Goal: Information Seeking & Learning: Learn about a topic

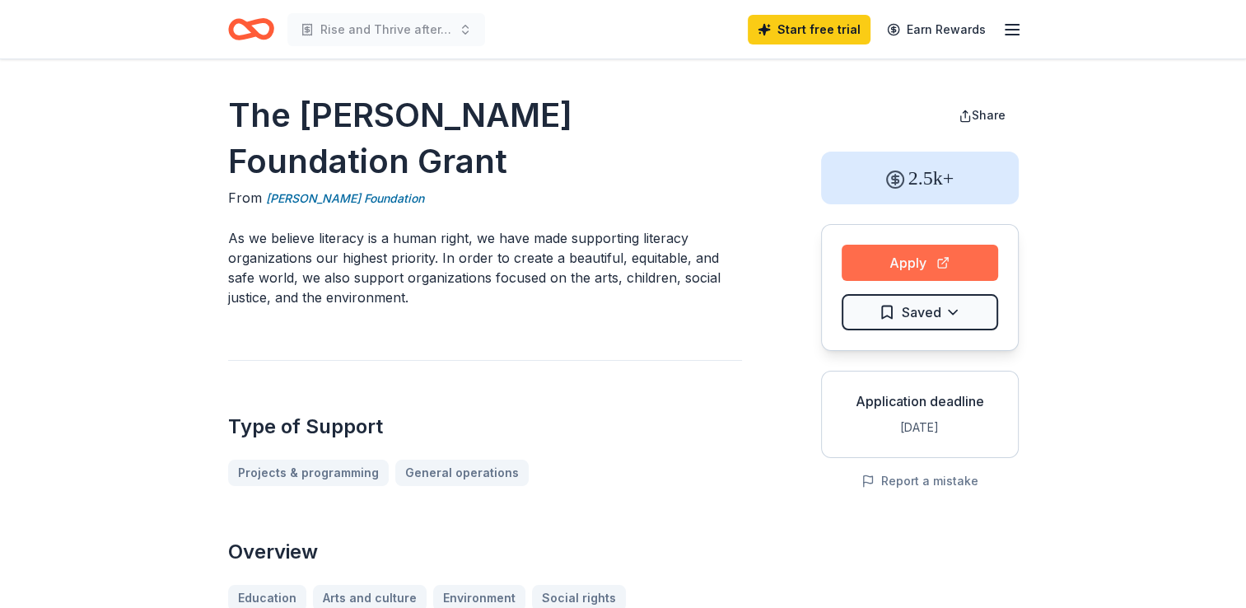
click at [909, 268] on button "Apply" at bounding box center [919, 263] width 156 height 36
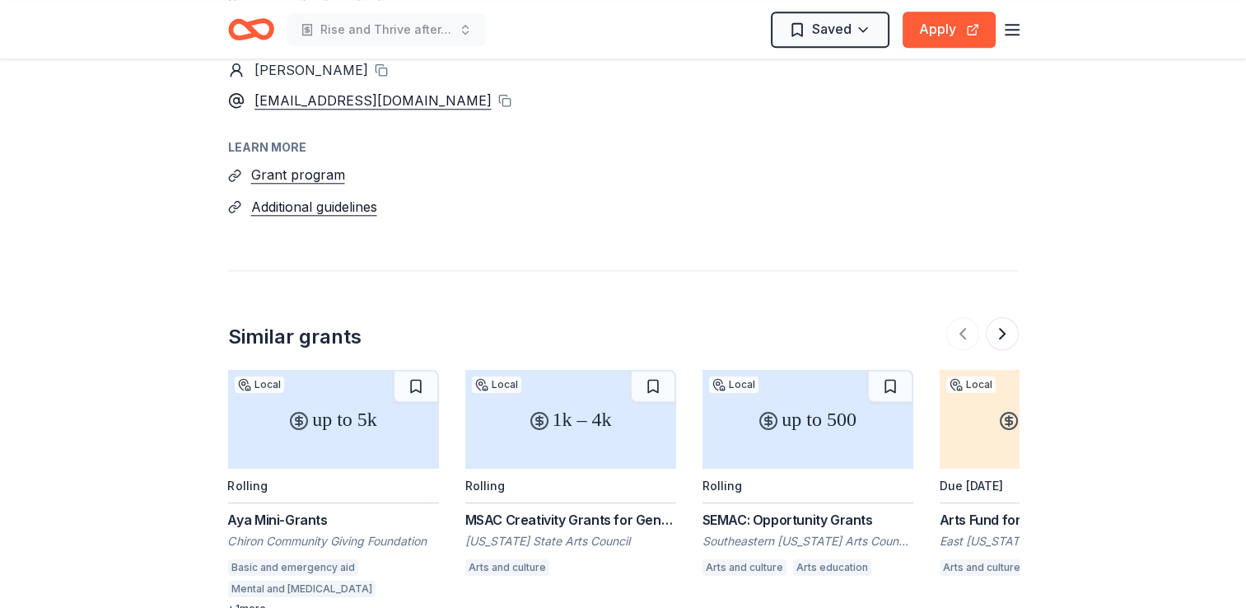
scroll to position [1729, 0]
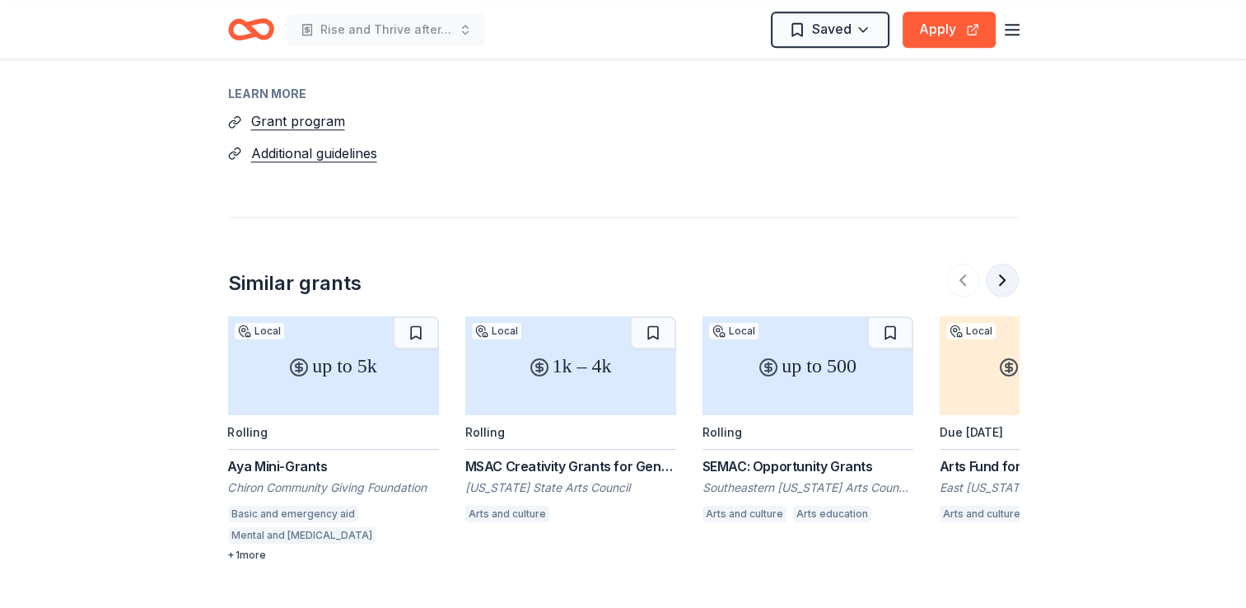
click at [1004, 263] on button at bounding box center [1002, 279] width 33 height 33
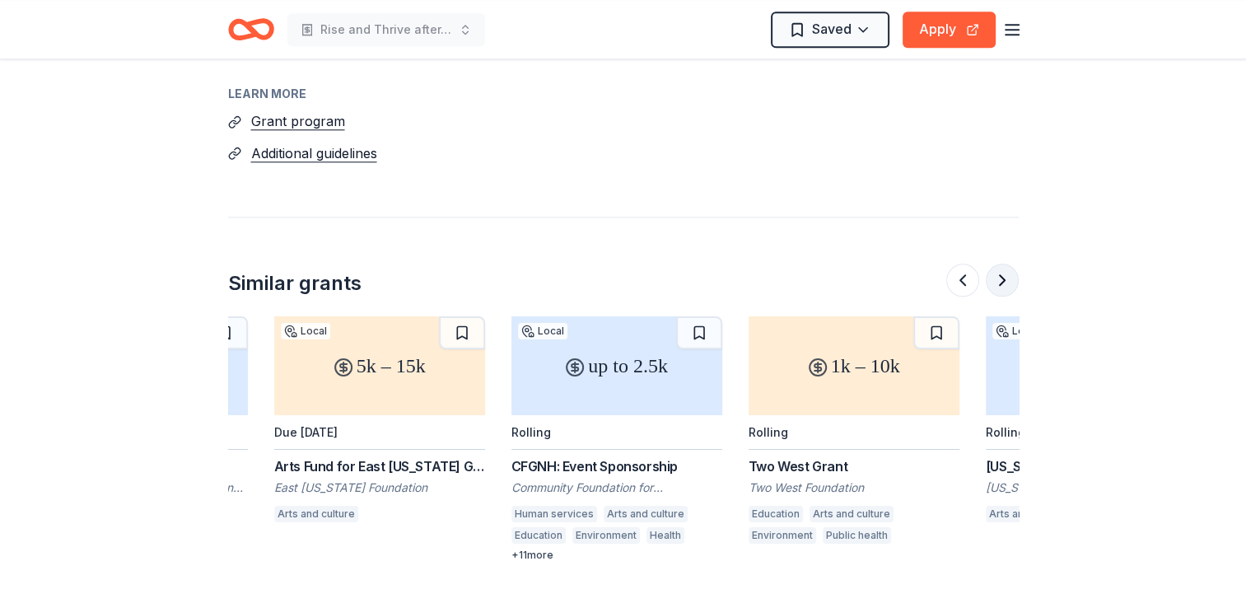
scroll to position [0, 711]
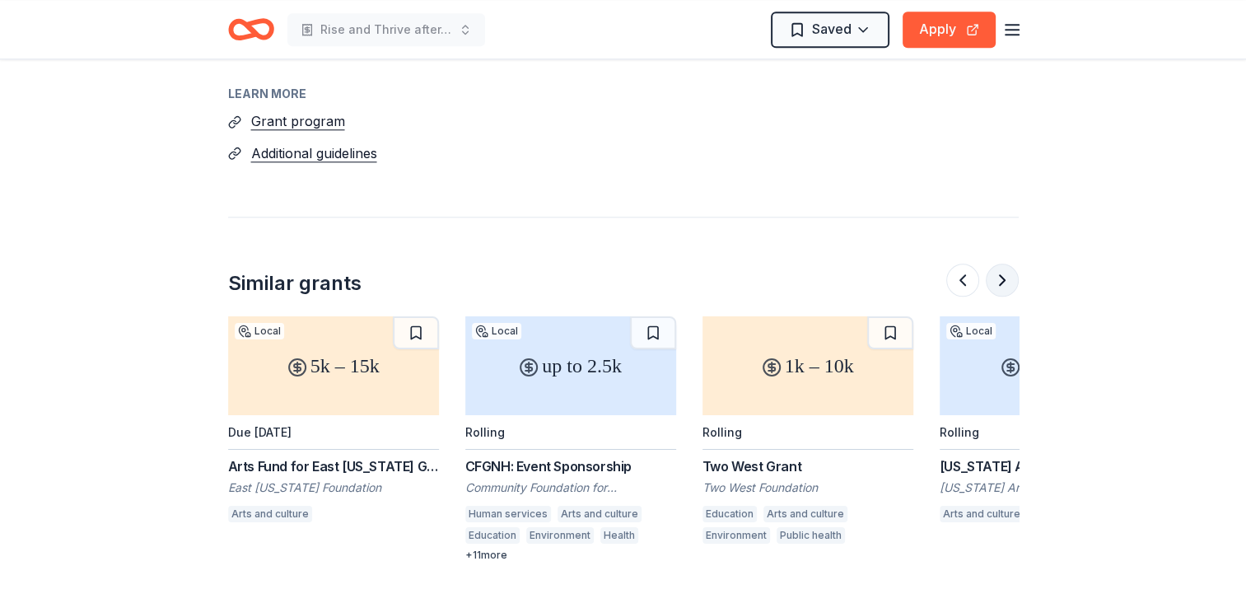
click at [1002, 263] on button at bounding box center [1002, 279] width 33 height 33
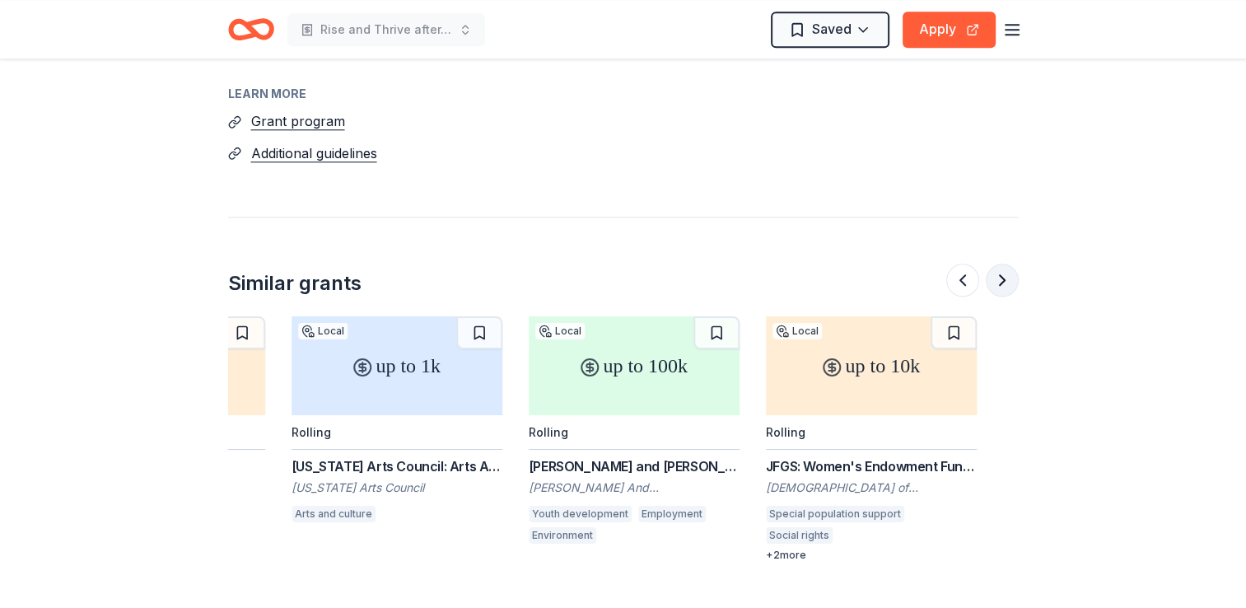
scroll to position [0, 1423]
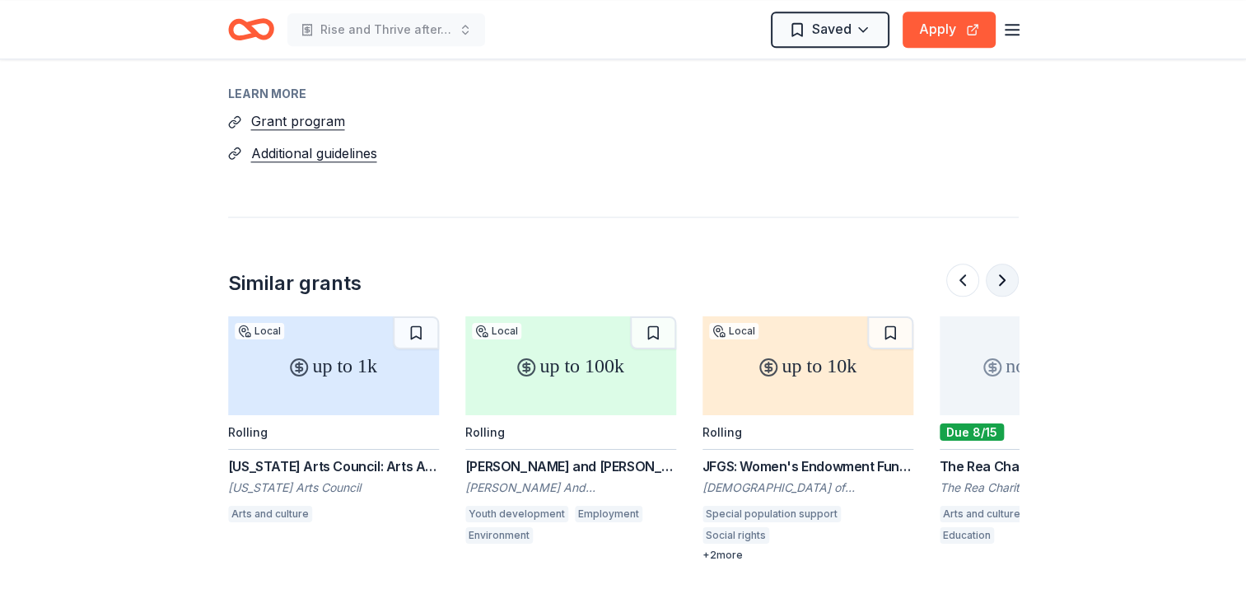
click at [1001, 263] on button at bounding box center [1002, 279] width 33 height 33
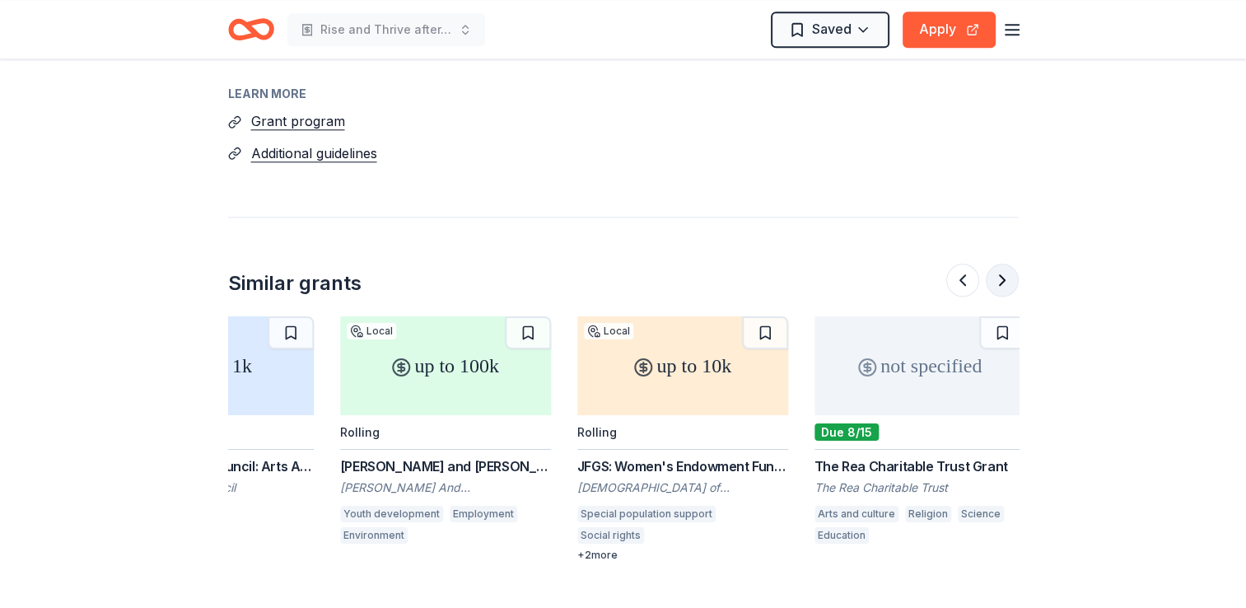
scroll to position [0, 1554]
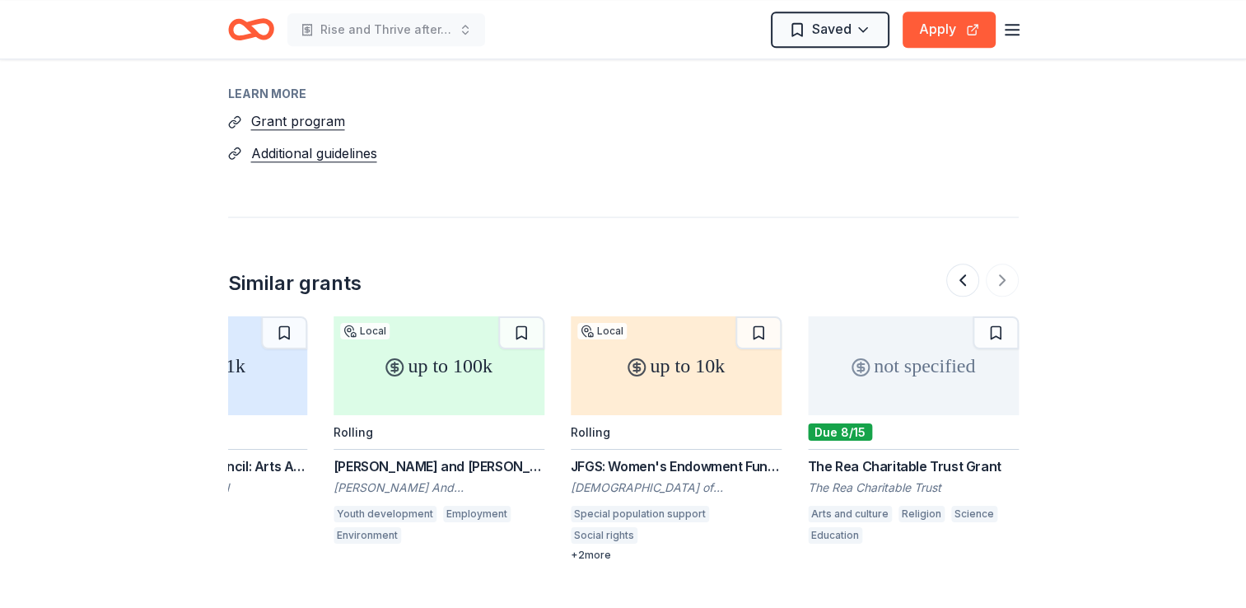
click at [1013, 25] on line "button" at bounding box center [1011, 25] width 13 height 0
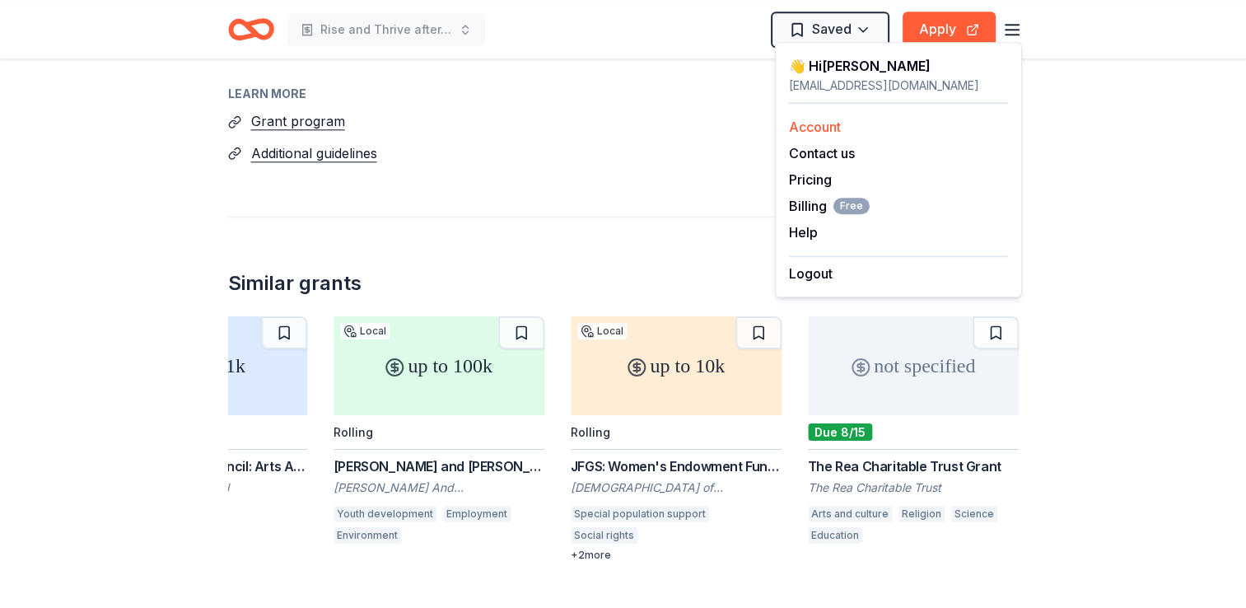
click at [823, 130] on link "Account" at bounding box center [815, 127] width 52 height 16
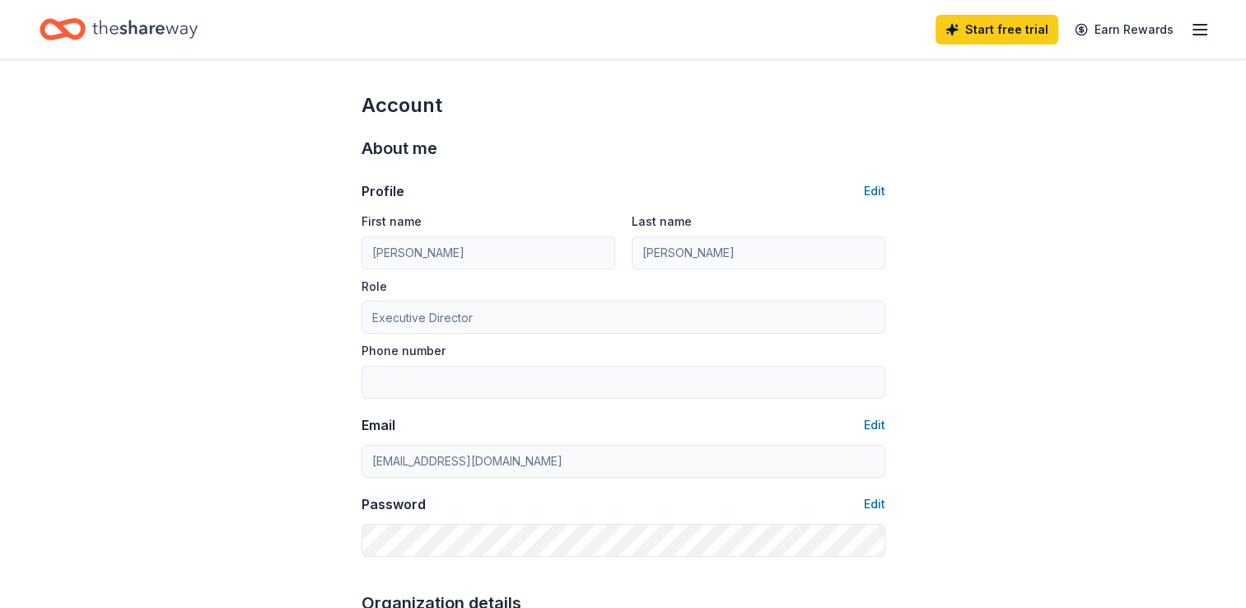
click at [1208, 31] on icon "button" at bounding box center [1200, 30] width 20 height 20
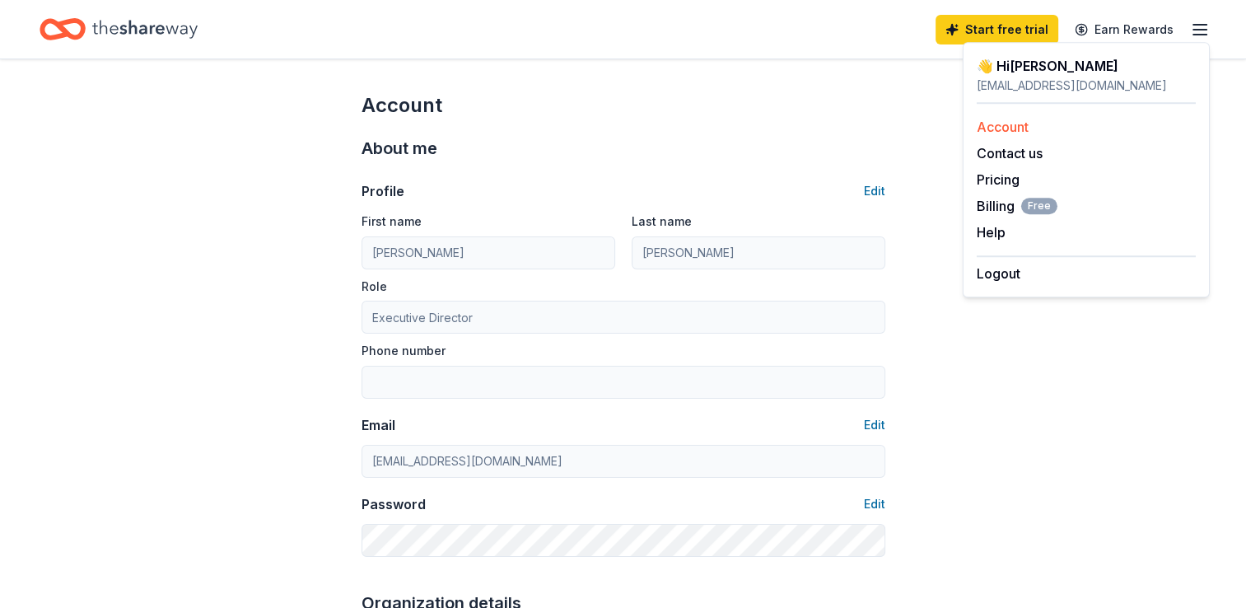
click at [1012, 124] on link "Account" at bounding box center [1002, 127] width 52 height 16
click at [1008, 179] on link "Pricing" at bounding box center [997, 179] width 43 height 16
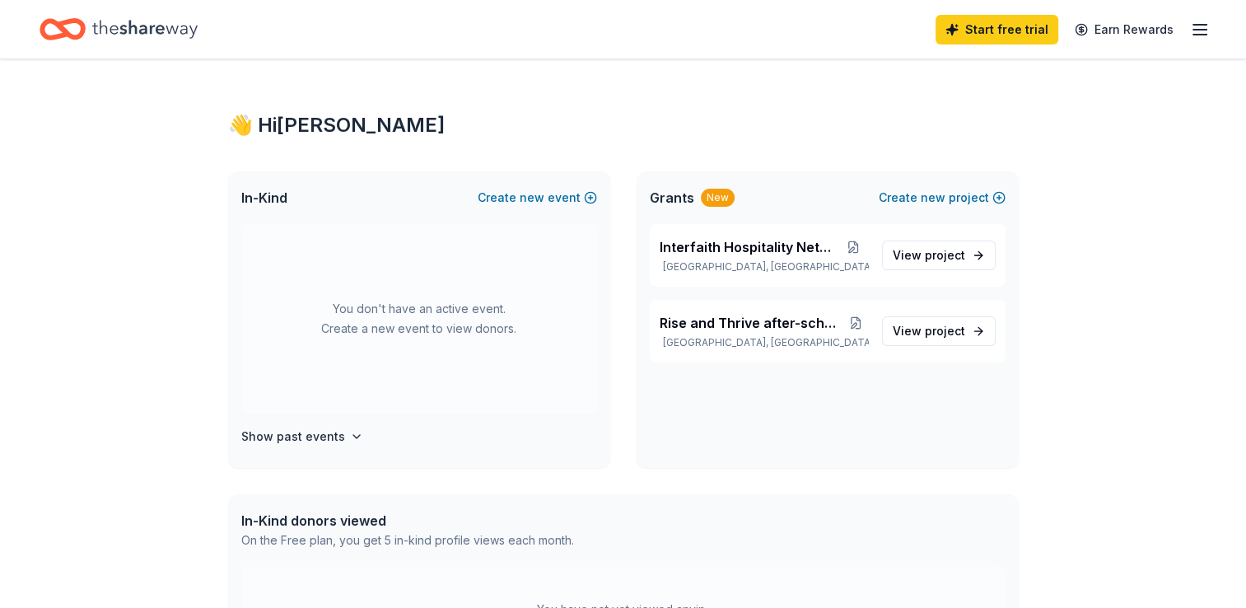
click at [1203, 31] on icon "button" at bounding box center [1200, 30] width 20 height 20
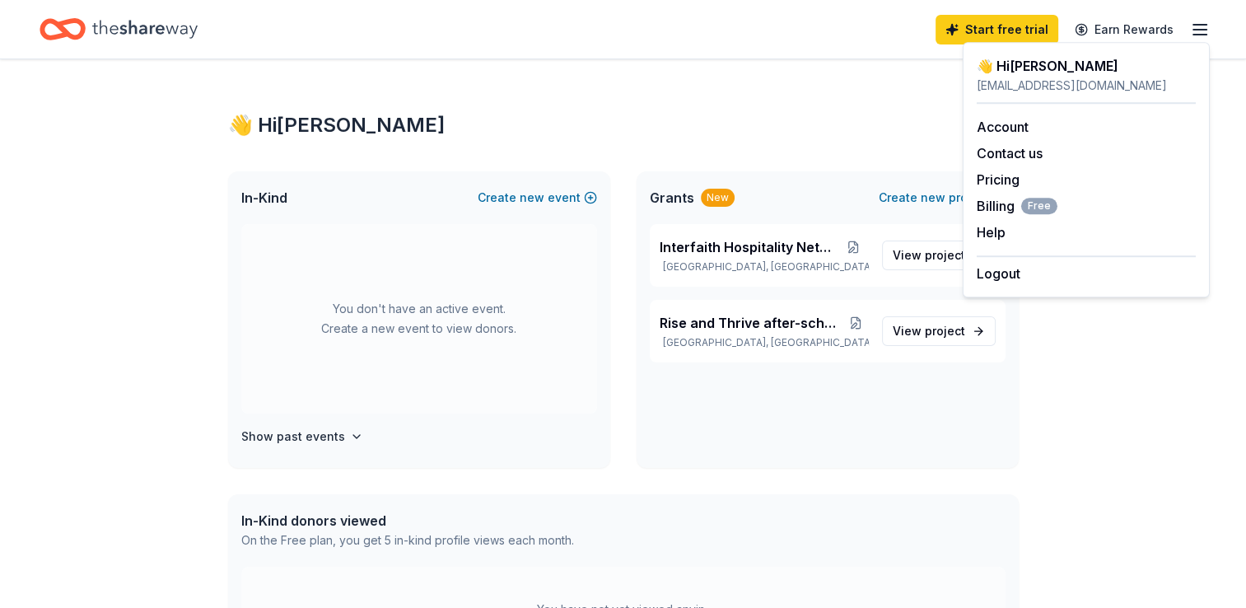
click at [151, 28] on icon "Home" at bounding box center [144, 29] width 105 height 34
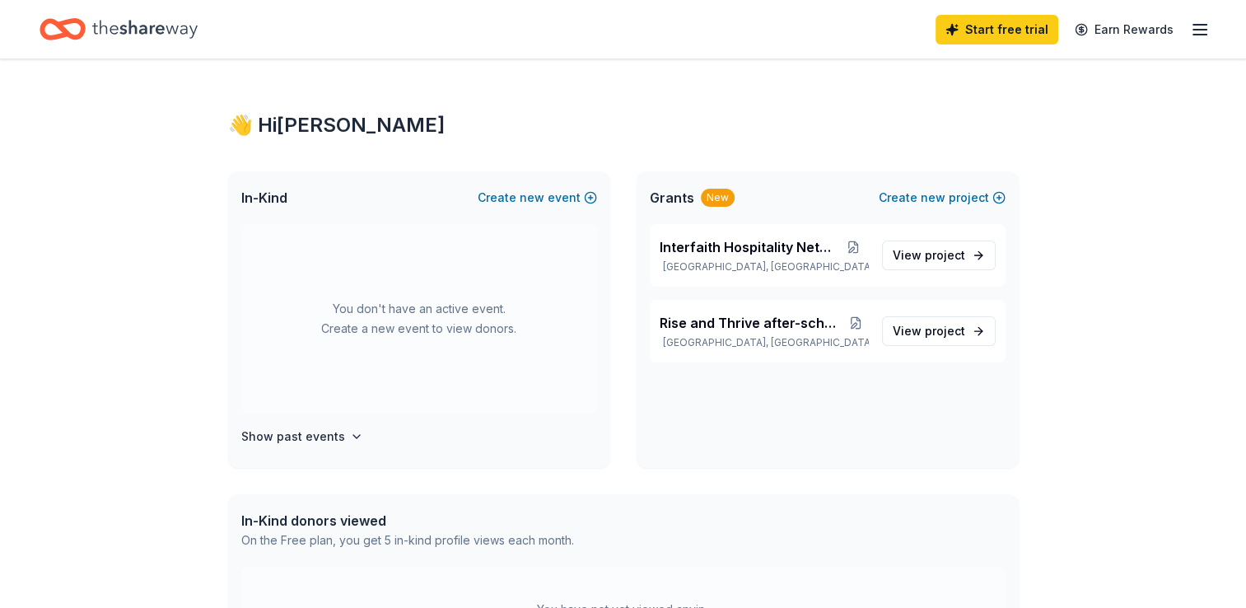
drag, startPoint x: 68, startPoint y: 33, endPoint x: 79, endPoint y: 40, distance: 12.6
click at [68, 34] on icon "Home" at bounding box center [71, 29] width 26 height 16
